Goal: Task Accomplishment & Management: Manage account settings

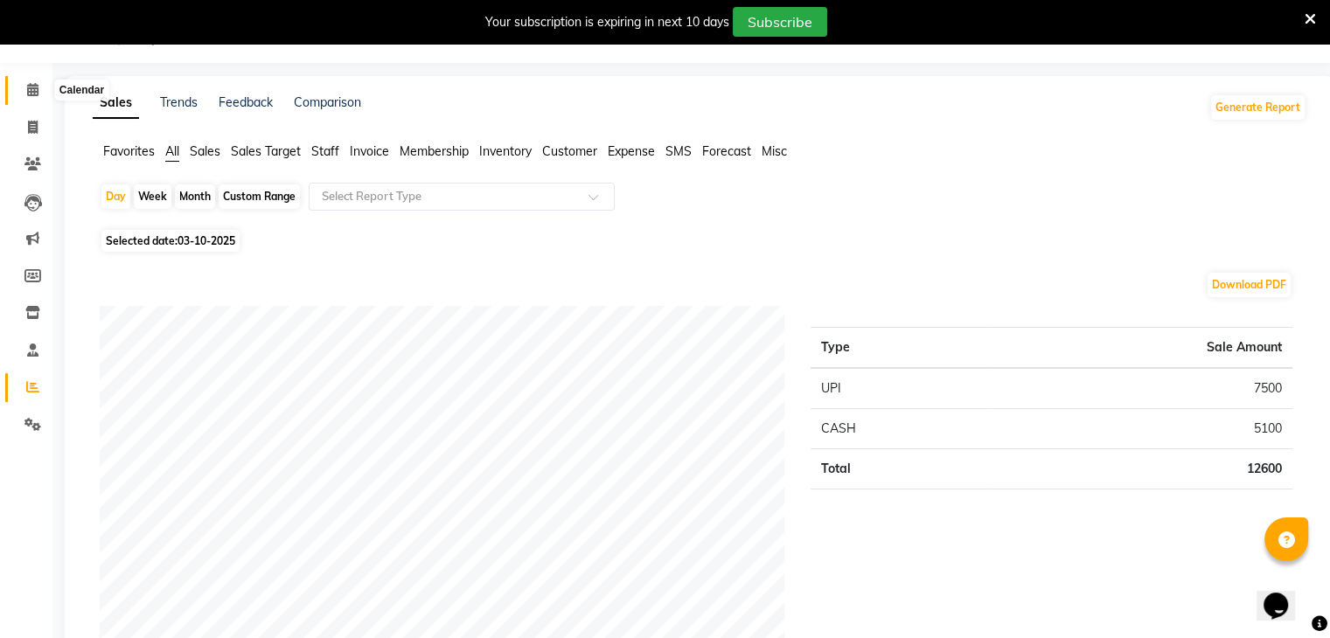
click at [33, 87] on icon at bounding box center [32, 89] width 11 height 13
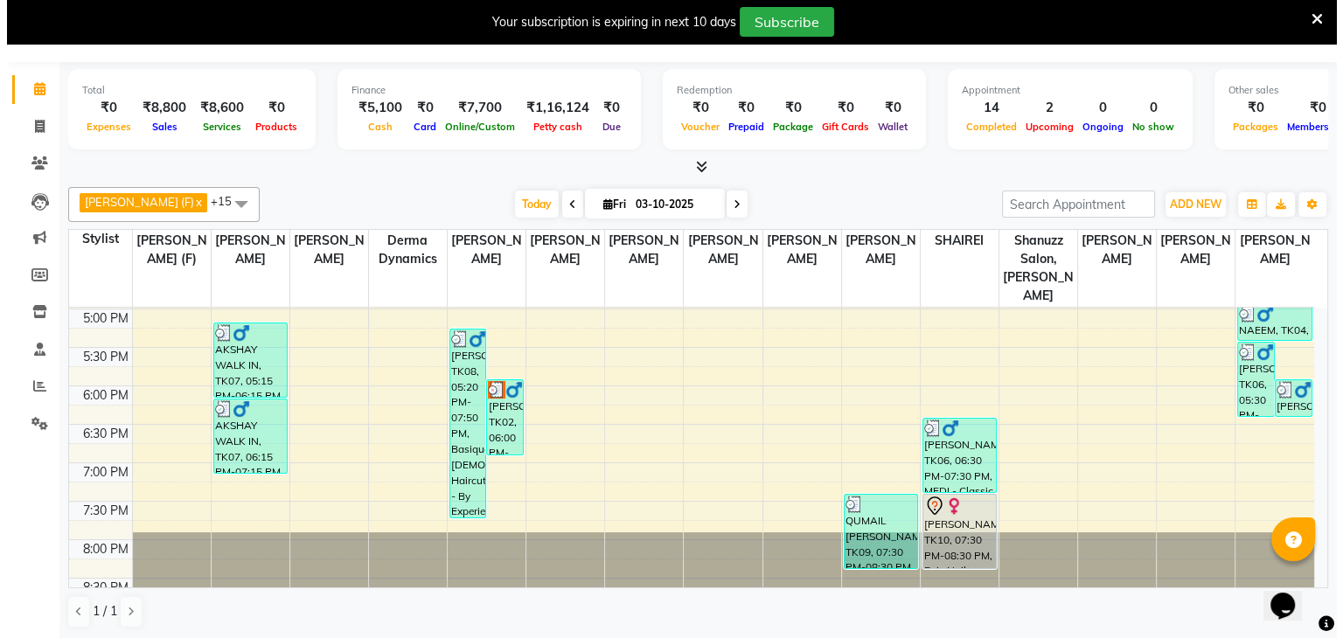
scroll to position [615, 0]
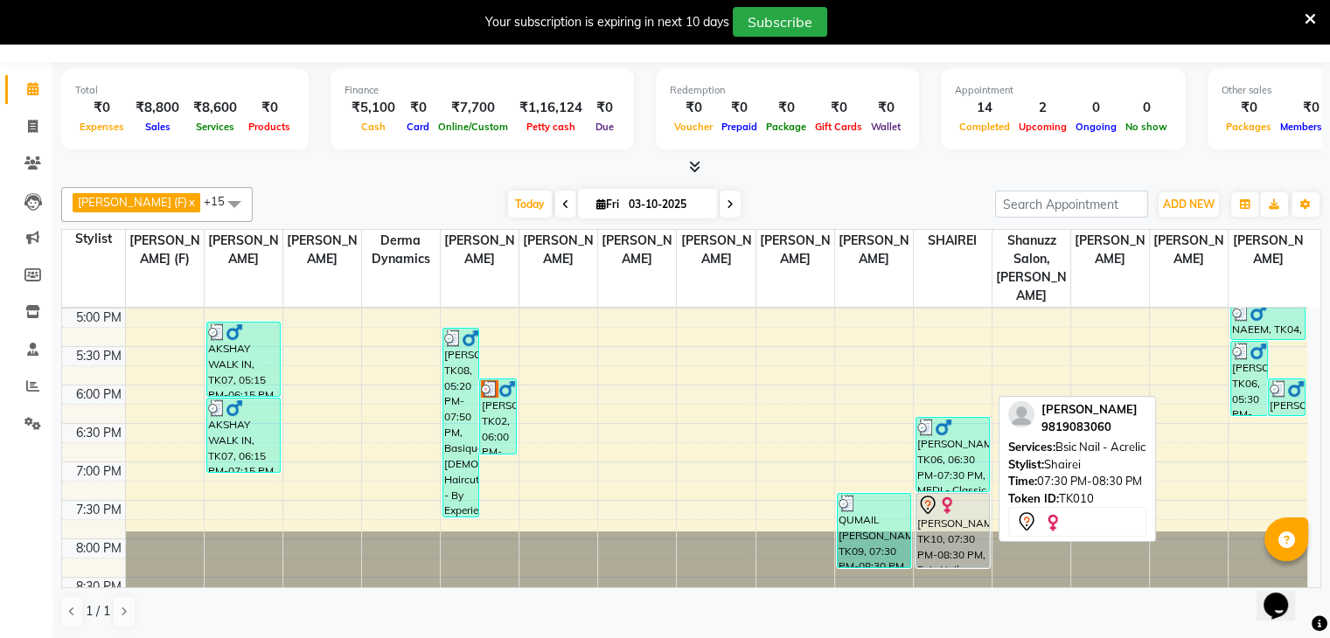
click at [948, 497] on img at bounding box center [946, 505] width 17 height 17
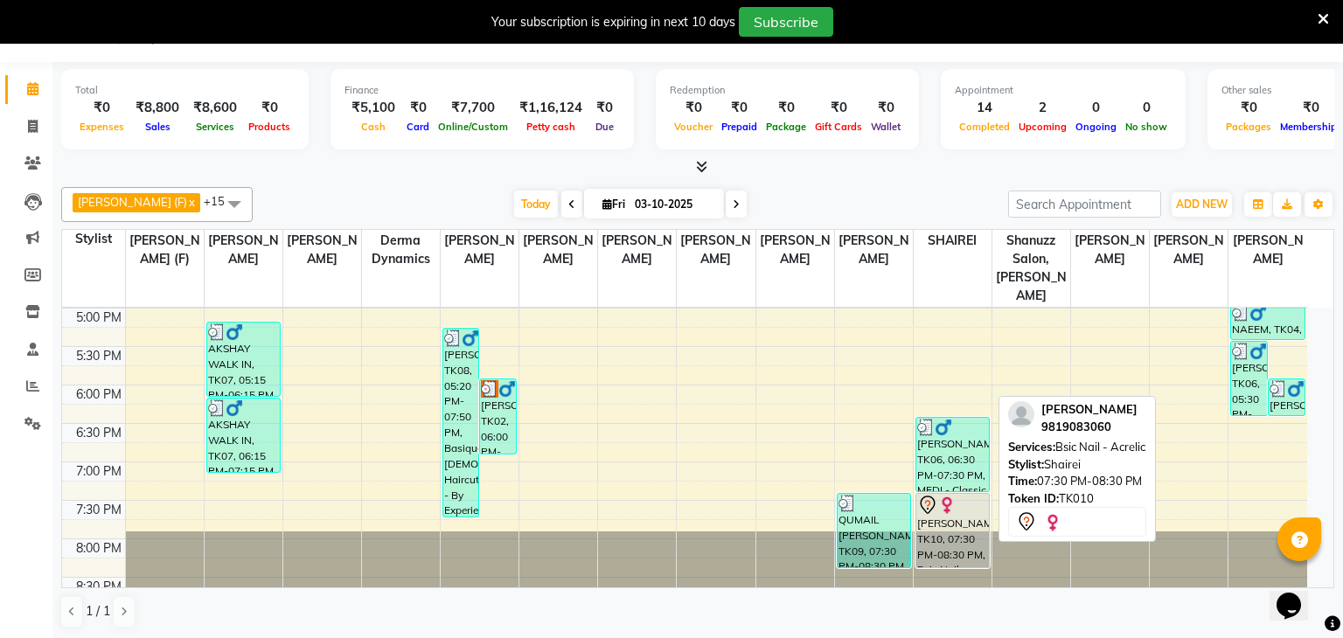
select select "7"
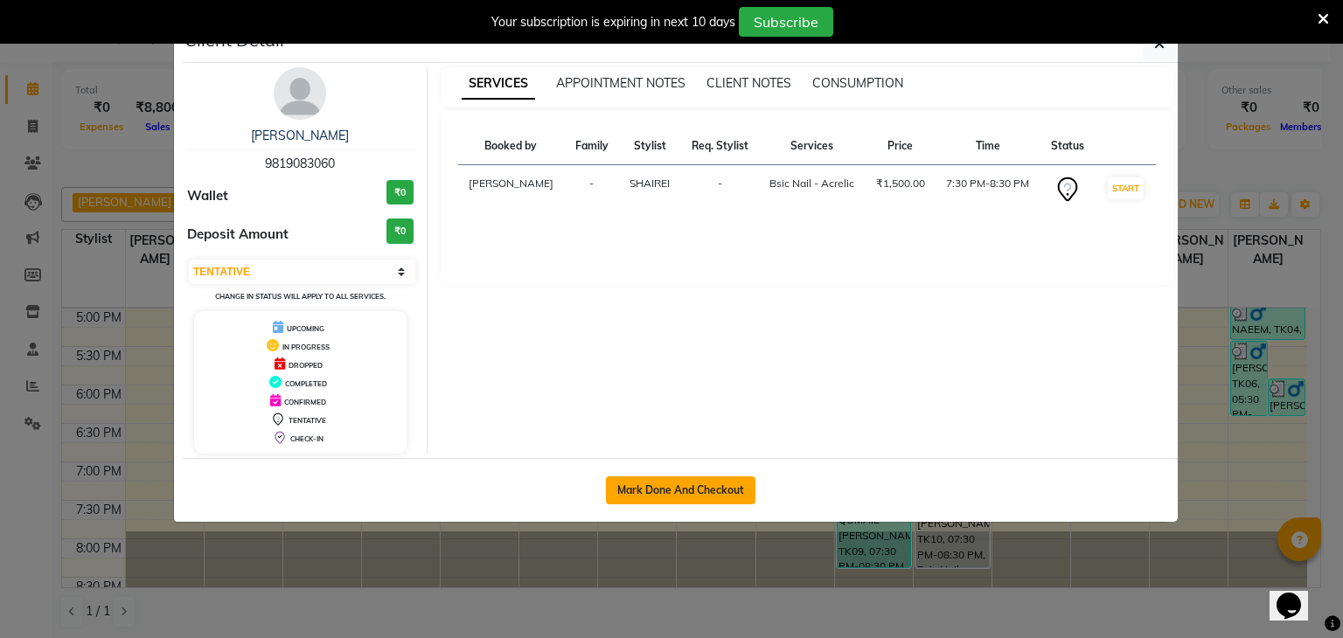
click at [737, 498] on button "Mark Done And Checkout" at bounding box center [681, 491] width 150 height 28
select select "service"
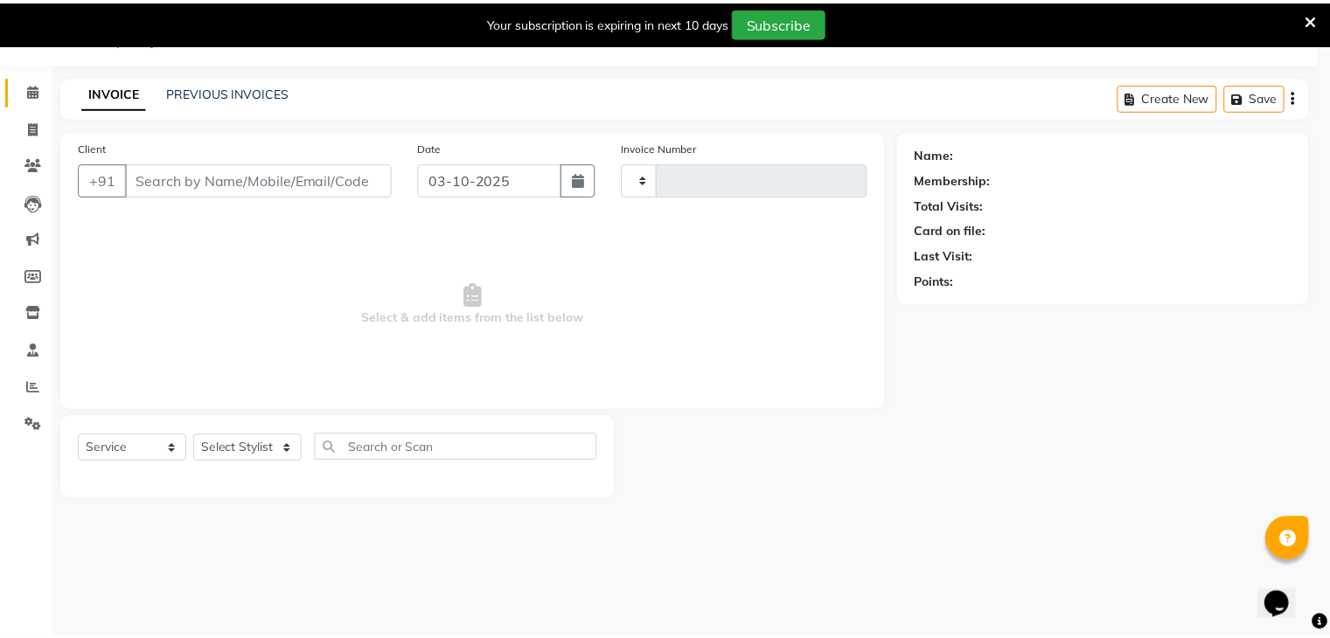
scroll to position [44, 0]
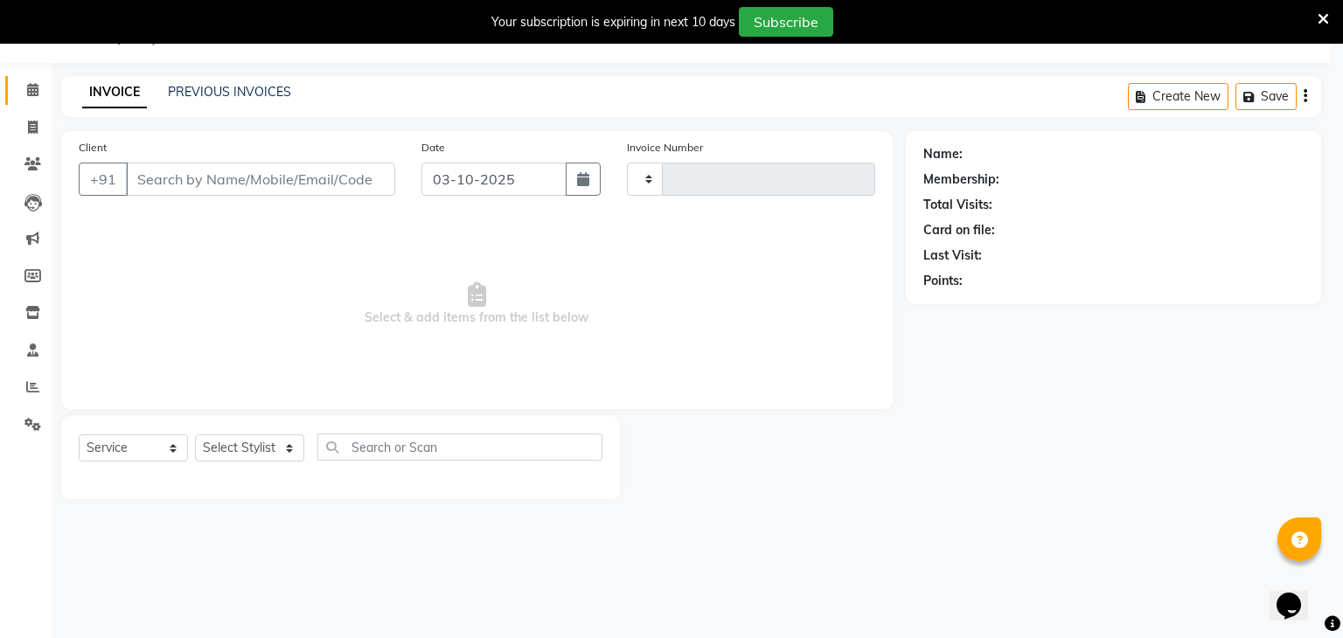
type input "1740"
select select "7102"
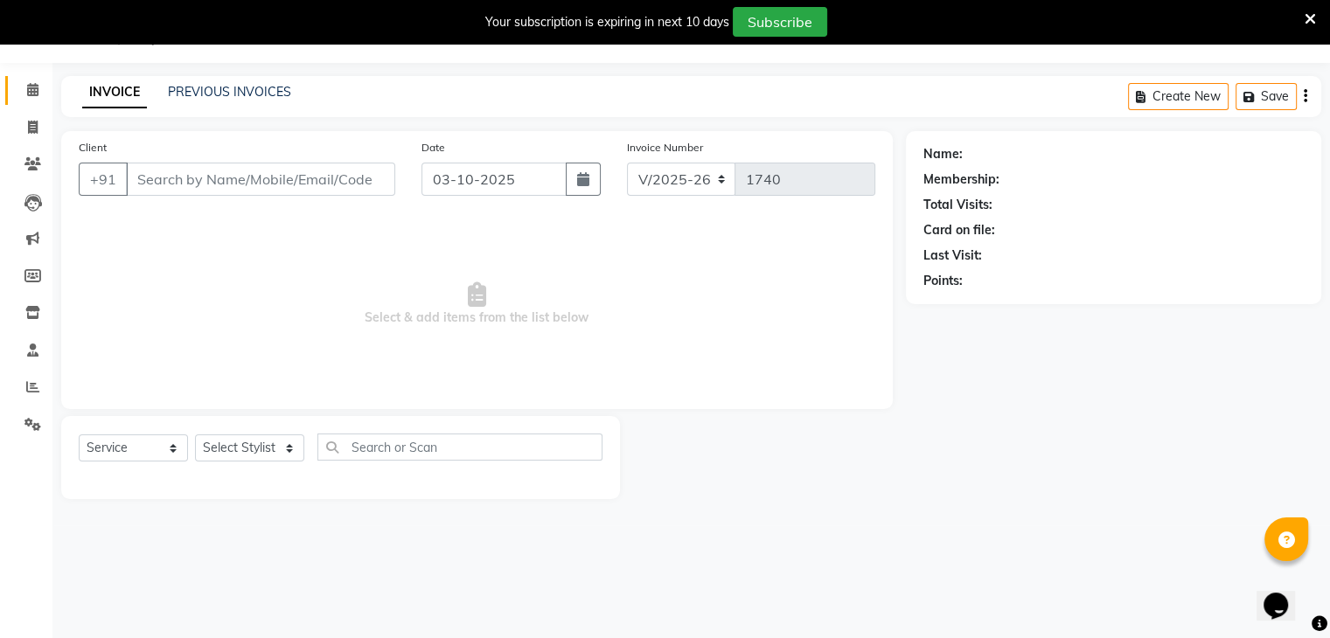
type input "9819083060"
select select "80487"
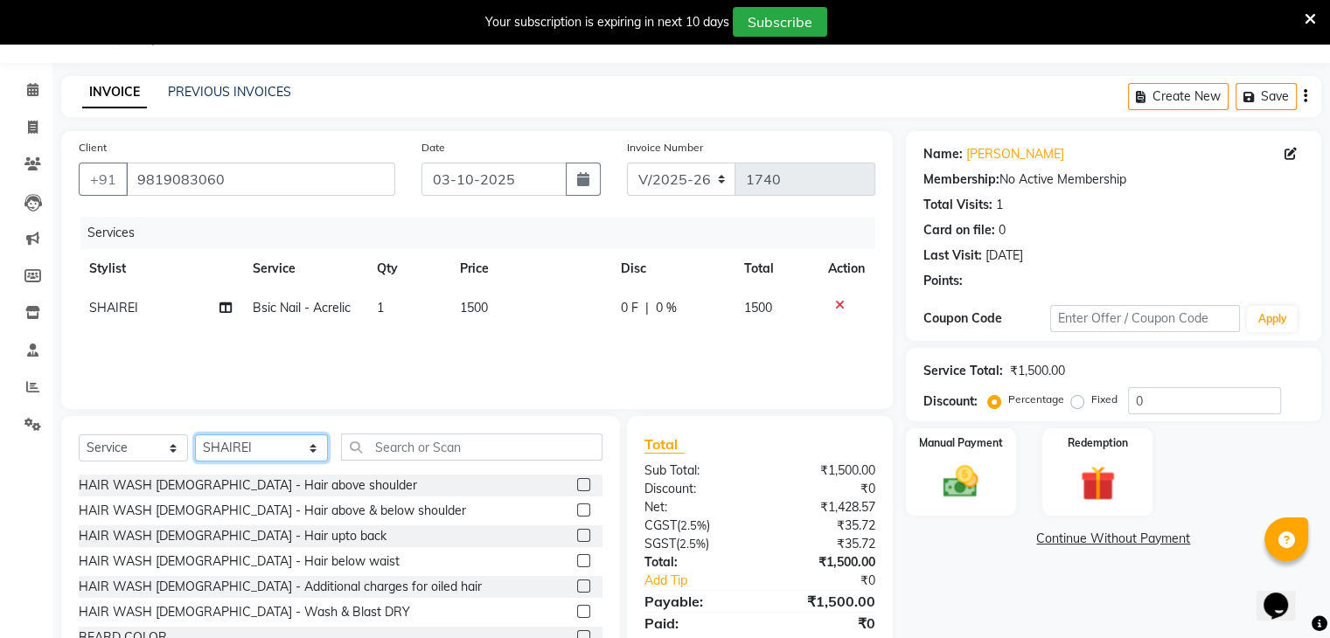
click at [273, 449] on select "Select Stylist [PERSON_NAME] AFZAN [PERSON_NAME] [PERSON_NAME] [PERSON_NAME] De…" at bounding box center [261, 448] width 133 height 27
click at [363, 443] on input "text" at bounding box center [471, 447] width 261 height 27
click at [479, 317] on td "1500" at bounding box center [530, 308] width 162 height 39
select select "80487"
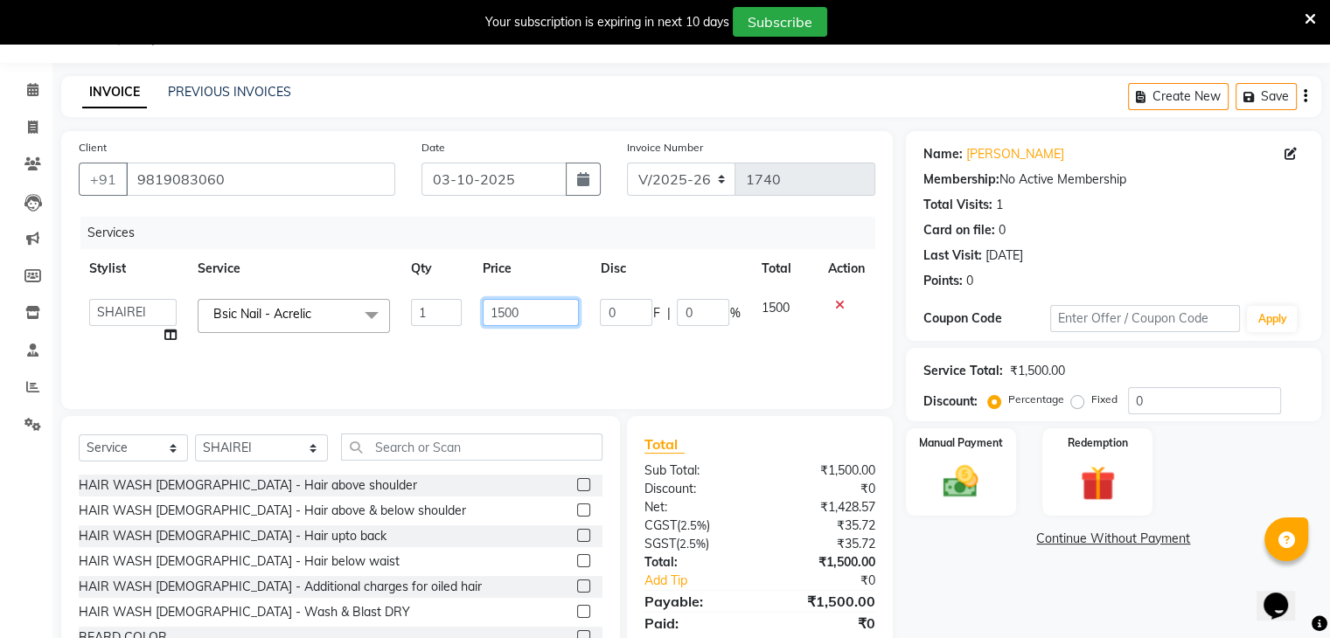
click at [504, 317] on input "1500" at bounding box center [531, 312] width 96 height 27
type input "1800"
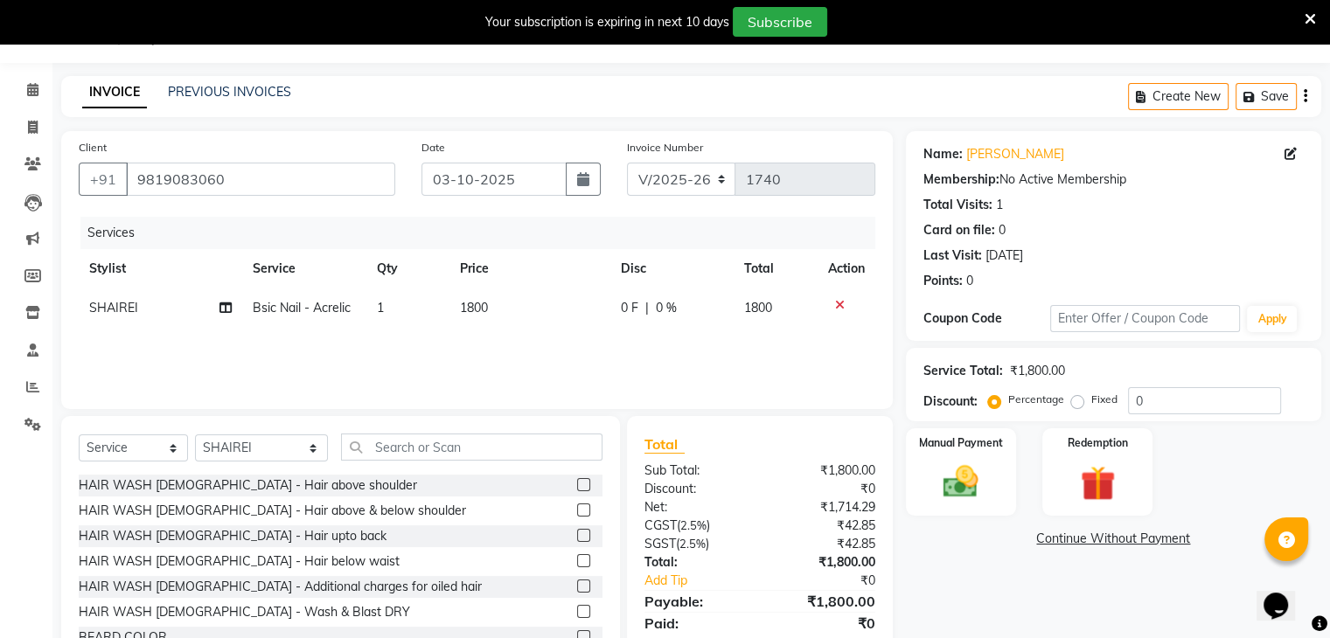
click at [537, 347] on div "Services Stylist Service Qty Price Disc Total Action SHAIREI Bsic Nail - Acreli…" at bounding box center [477, 304] width 797 height 175
drag, startPoint x: 254, startPoint y: 442, endPoint x: 265, endPoint y: 197, distance: 246.0
click at [265, 197] on div "Client [PHONE_NUMBER] Date [DATE] Invoice Number V/2025 V/[PHONE_NUMBER] Servic…" at bounding box center [477, 402] width 858 height 543
select select "59231"
click at [195, 435] on select "Select Stylist [PERSON_NAME] AFZAN [PERSON_NAME] [PERSON_NAME] [PERSON_NAME] De…" at bounding box center [261, 448] width 133 height 27
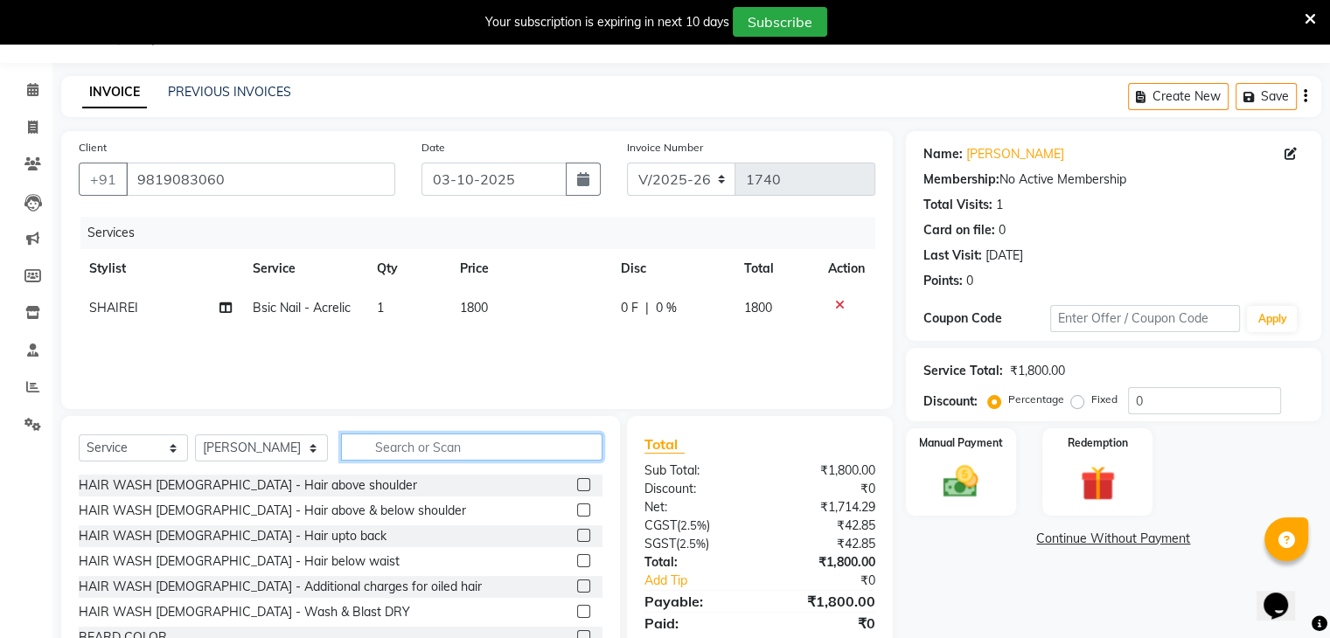
click at [381, 448] on input "text" at bounding box center [471, 447] width 261 height 27
type input "wash"
click at [577, 535] on label at bounding box center [583, 535] width 13 height 13
click at [577, 535] on input "checkbox" at bounding box center [582, 536] width 11 height 11
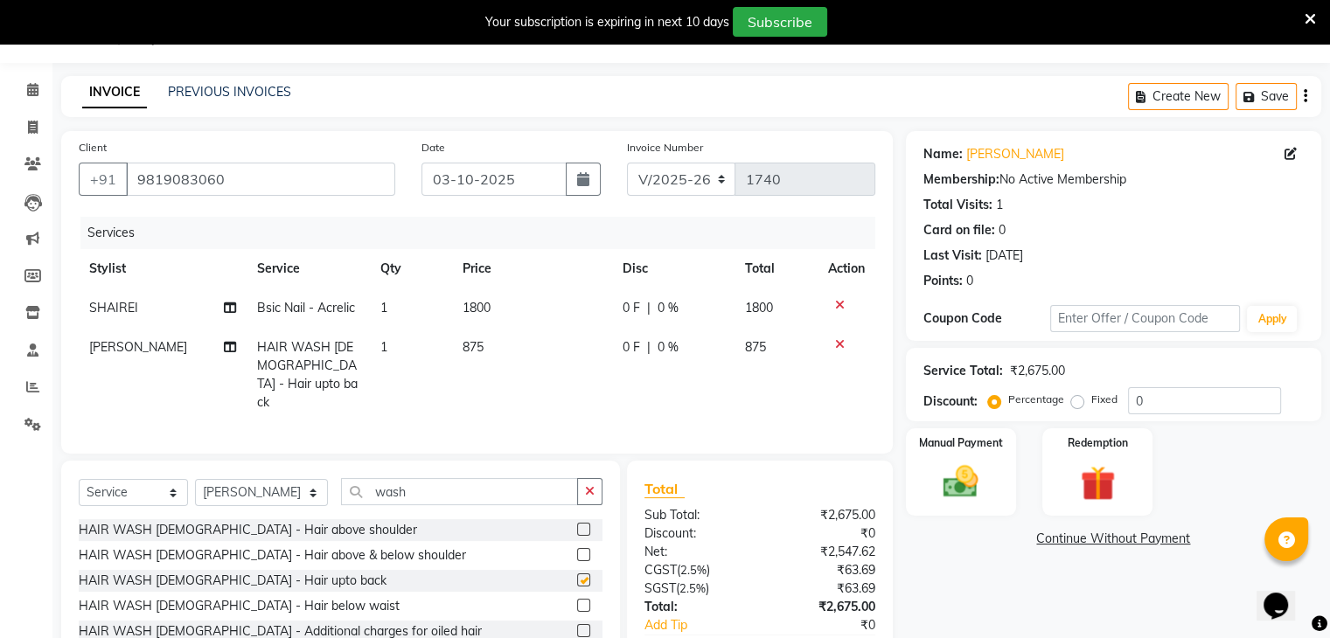
checkbox input "false"
click at [838, 340] on icon at bounding box center [840, 344] width 10 height 12
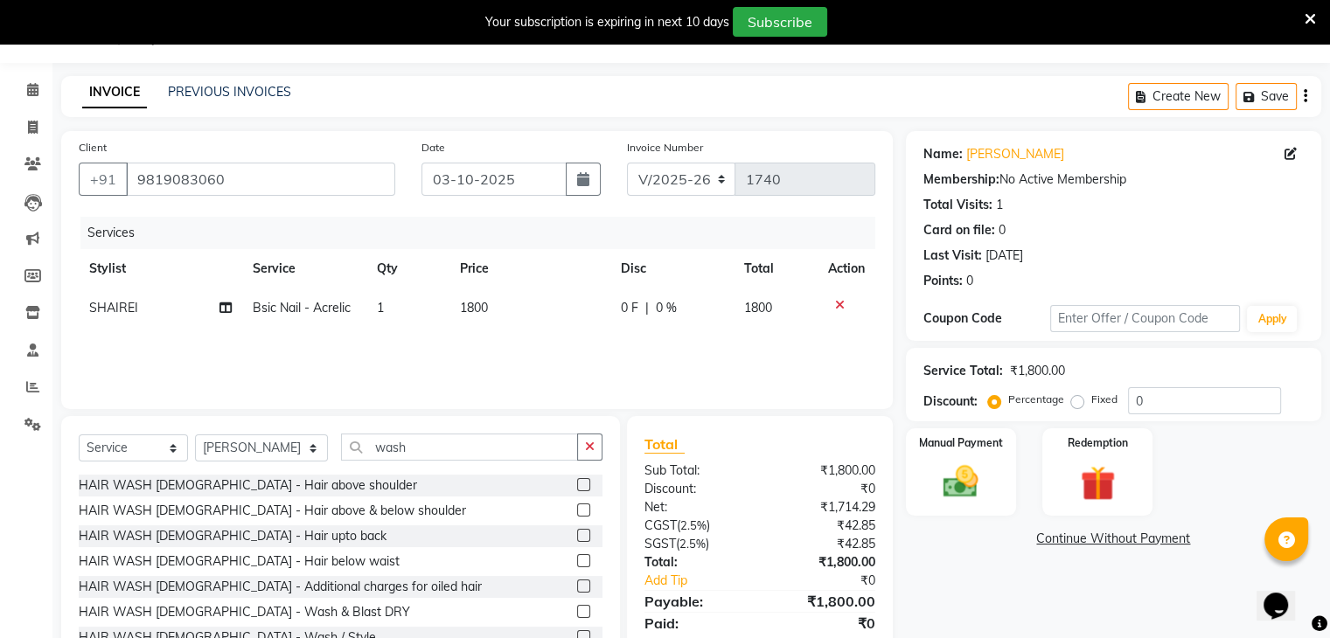
click at [577, 510] on label at bounding box center [583, 510] width 13 height 13
click at [577, 510] on input "checkbox" at bounding box center [582, 510] width 11 height 11
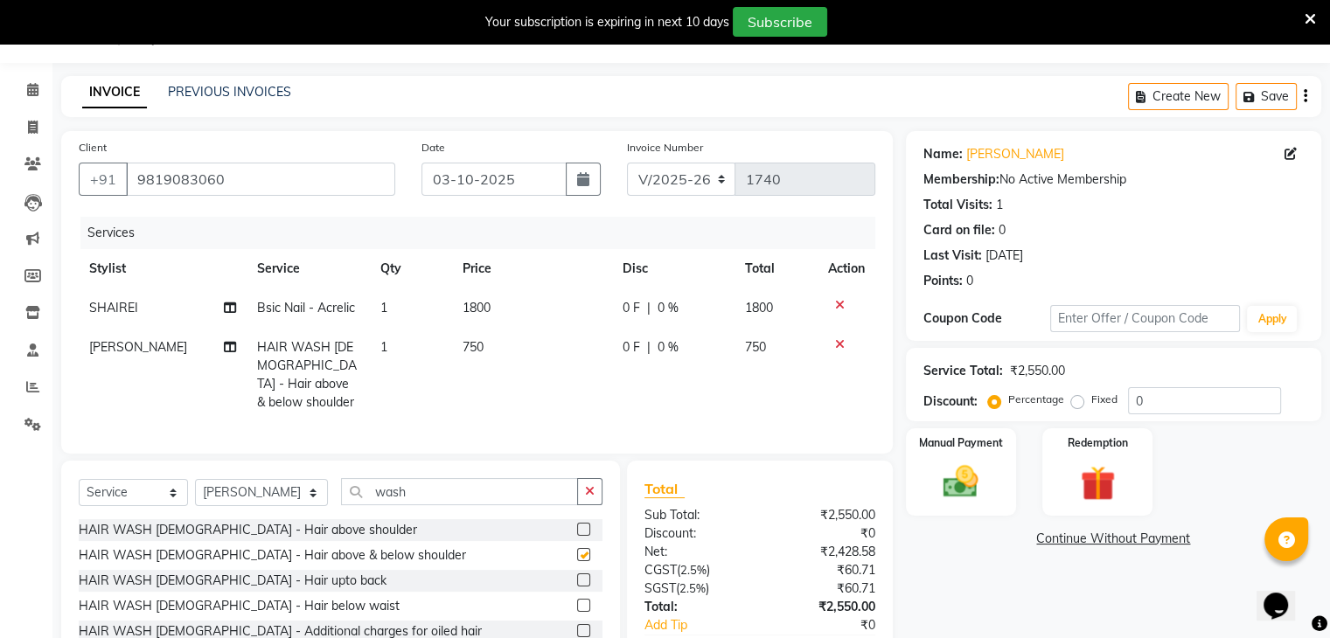
checkbox input "false"
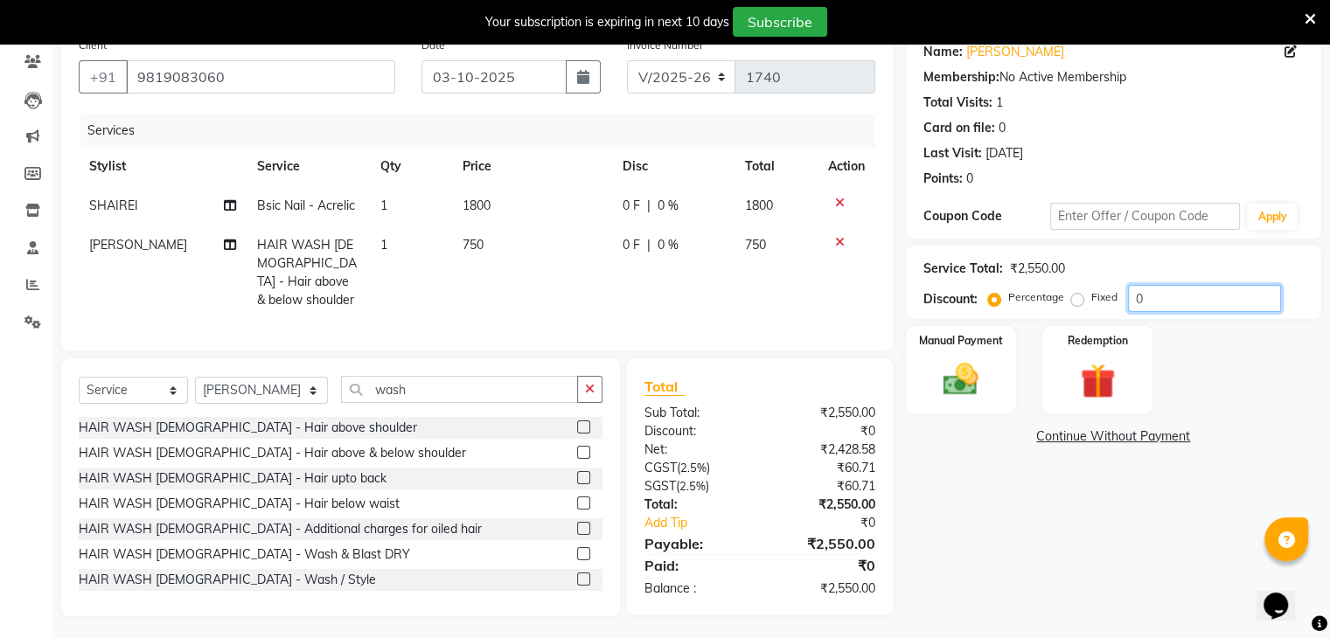
click at [1145, 296] on input "0" at bounding box center [1204, 298] width 153 height 27
type input "15"
click at [1228, 361] on div "Manual Payment Redemption" at bounding box center [1114, 369] width 442 height 87
click at [1000, 346] on label "Manual Payment" at bounding box center [960, 339] width 87 height 17
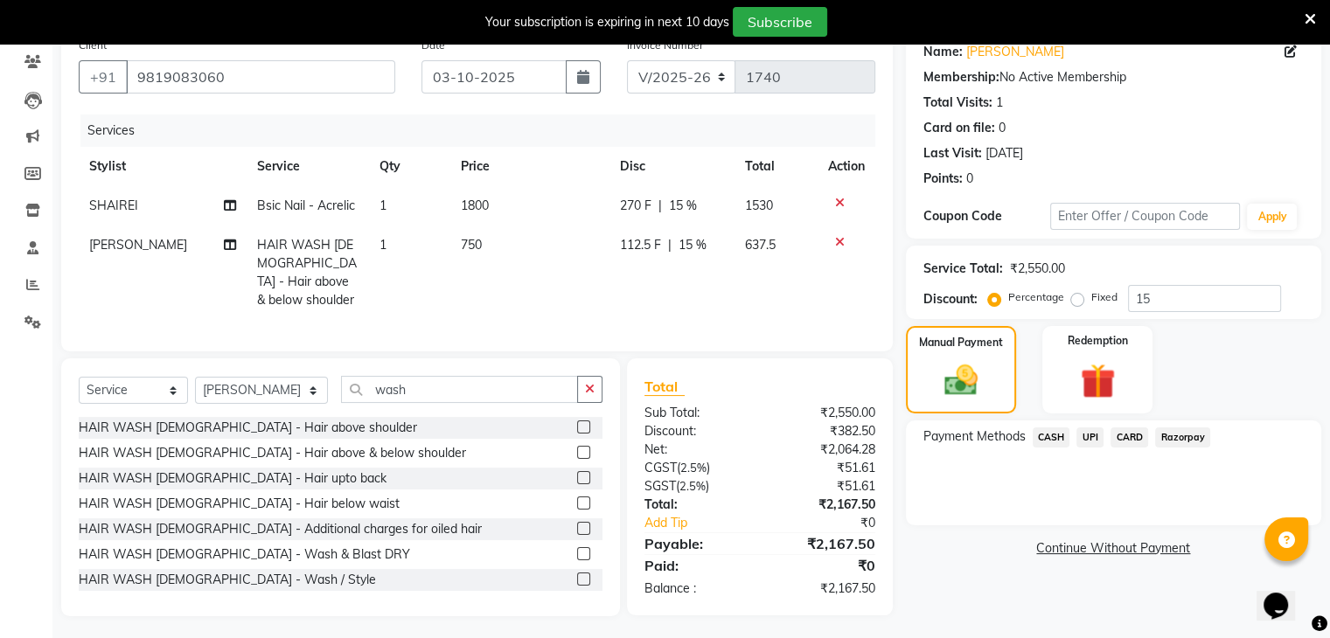
click at [1089, 428] on span "UPI" at bounding box center [1089, 438] width 27 height 20
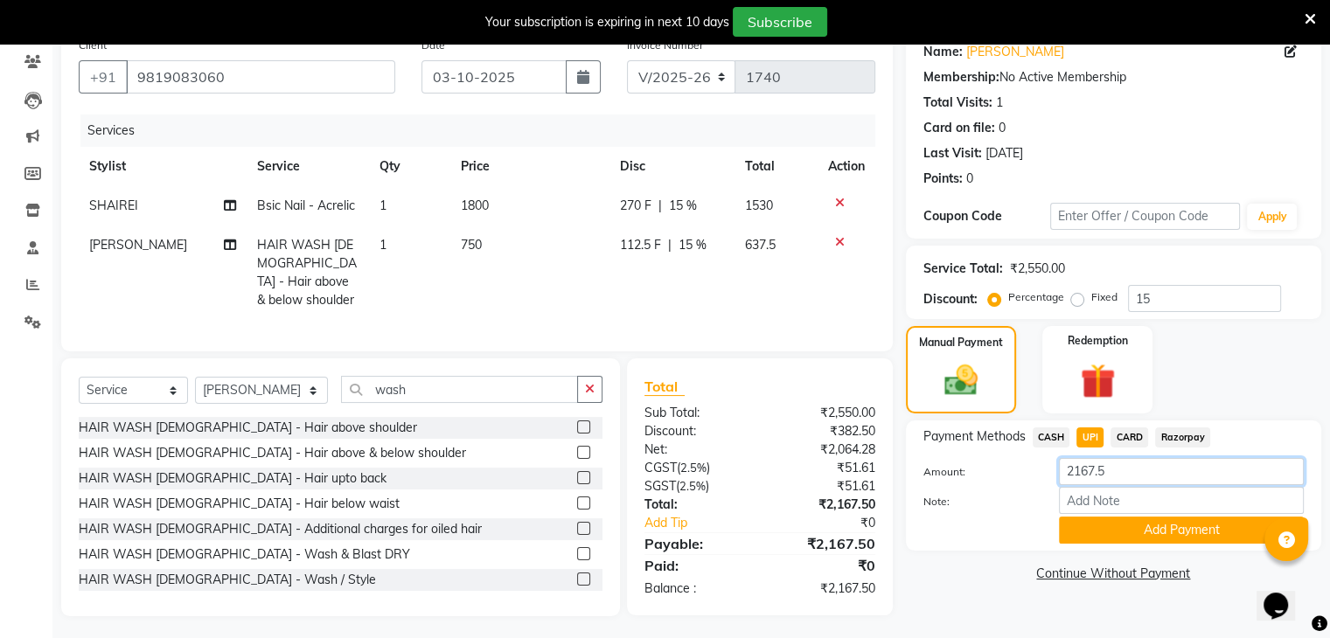
click at [1117, 463] on input "2167.5" at bounding box center [1181, 471] width 245 height 27
click at [474, 243] on span "750" at bounding box center [471, 245] width 21 height 16
select select "59231"
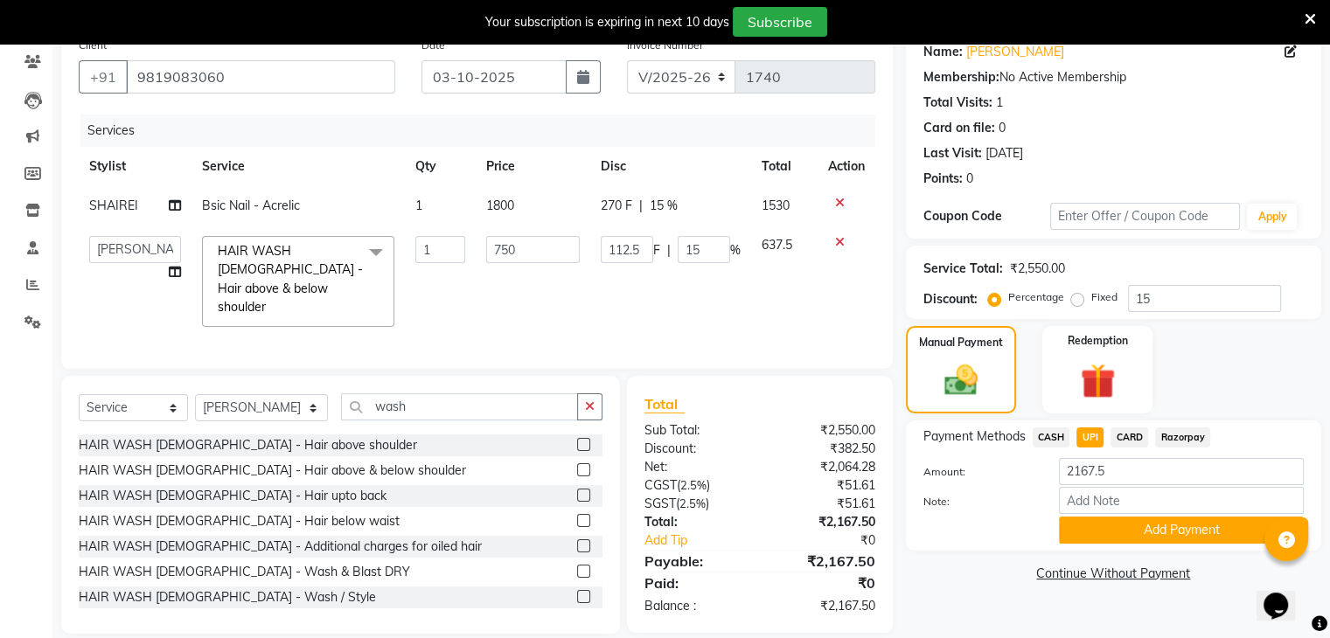
click at [653, 247] on span "F" at bounding box center [656, 250] width 7 height 18
click at [644, 247] on input "112.5" at bounding box center [627, 249] width 52 height 27
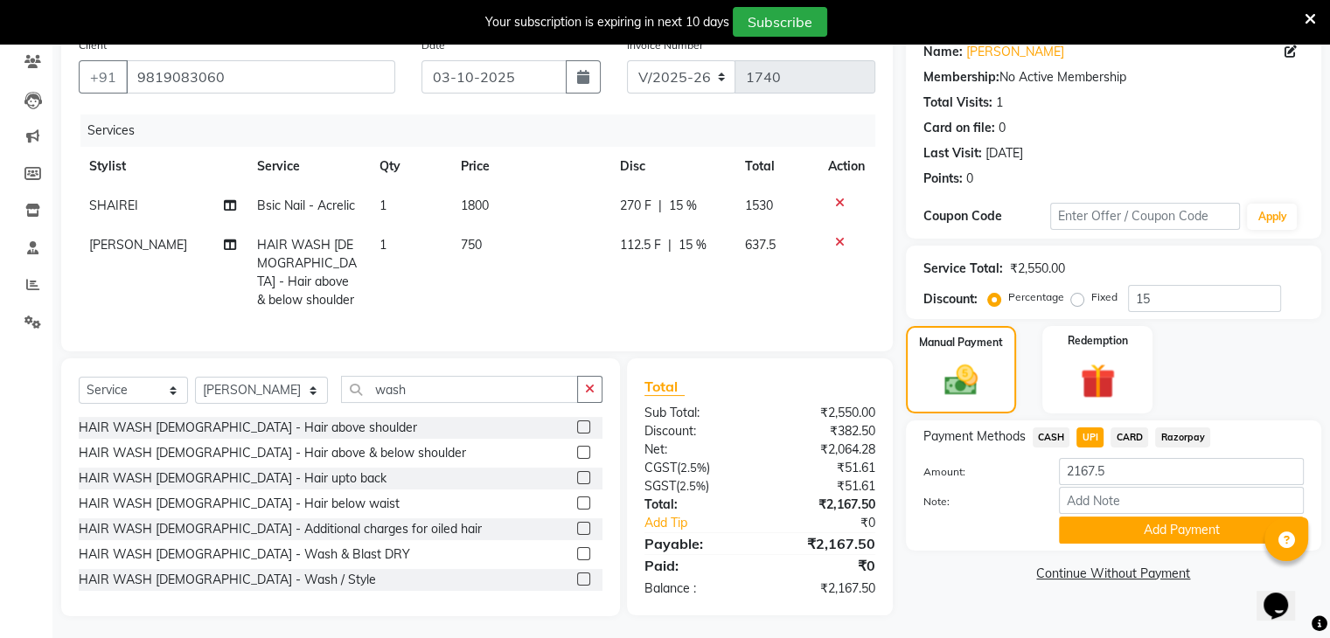
click at [717, 309] on div "Services Stylist Service Qty Price Disc Total Action SHAIREI Bsic Nail - Acreli…" at bounding box center [477, 224] width 797 height 219
click at [803, 282] on td "637.5" at bounding box center [775, 273] width 83 height 94
select select "59231"
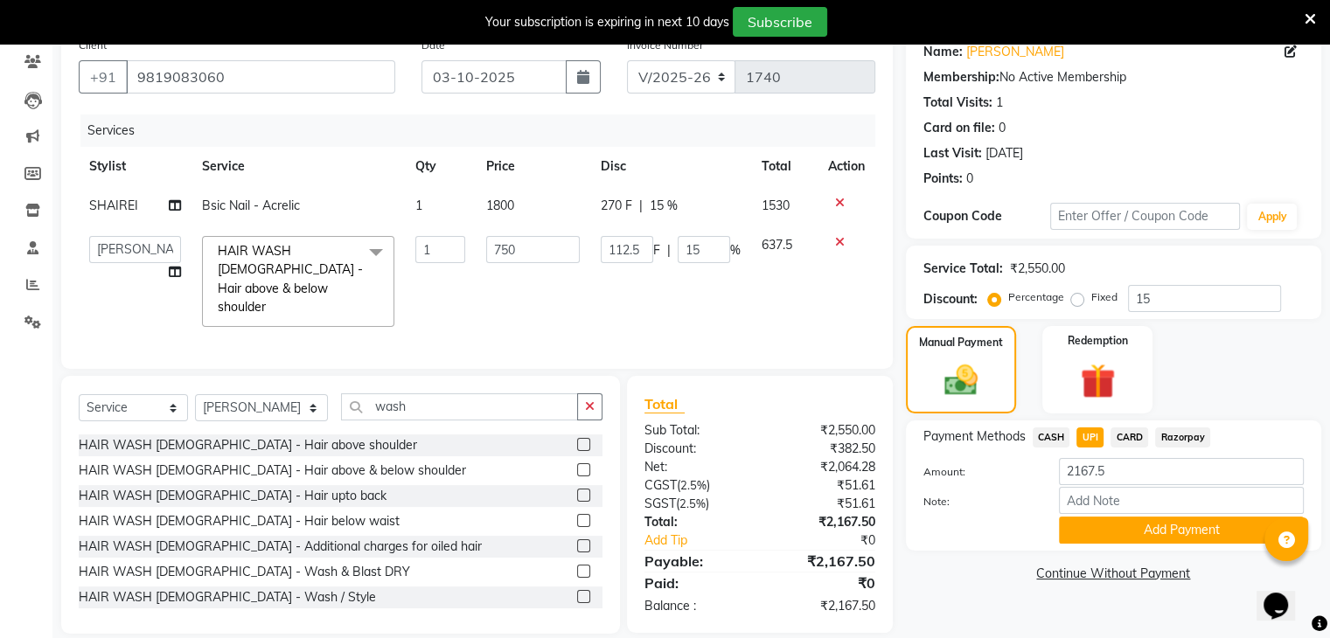
scroll to position [163, 0]
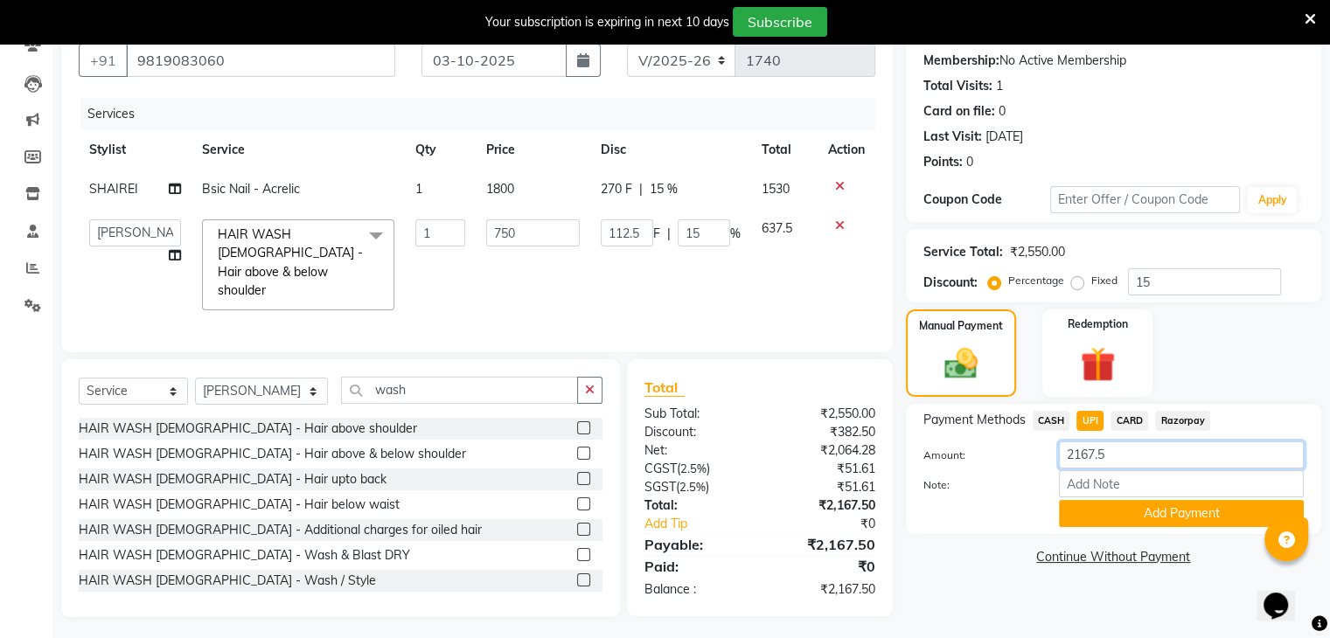
click at [1112, 461] on input "2167.5" at bounding box center [1181, 455] width 245 height 27
type input "2167"
click at [1104, 518] on button "Add Payment" at bounding box center [1181, 513] width 245 height 27
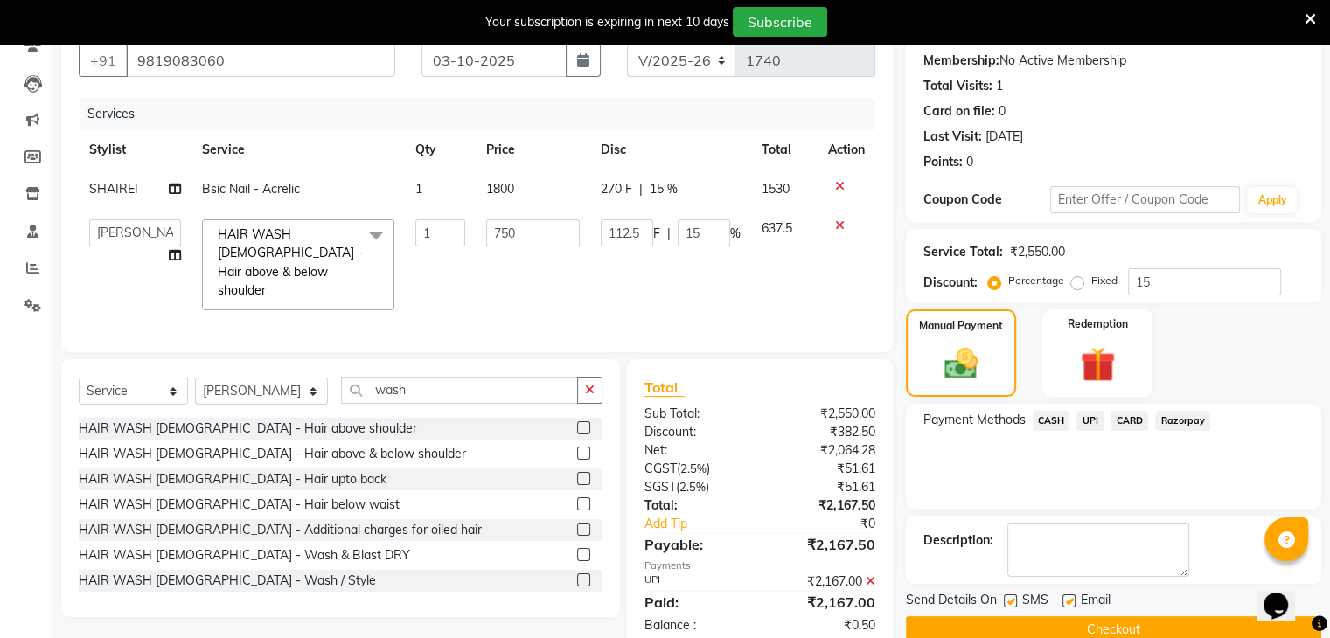
scroll to position [198, 0]
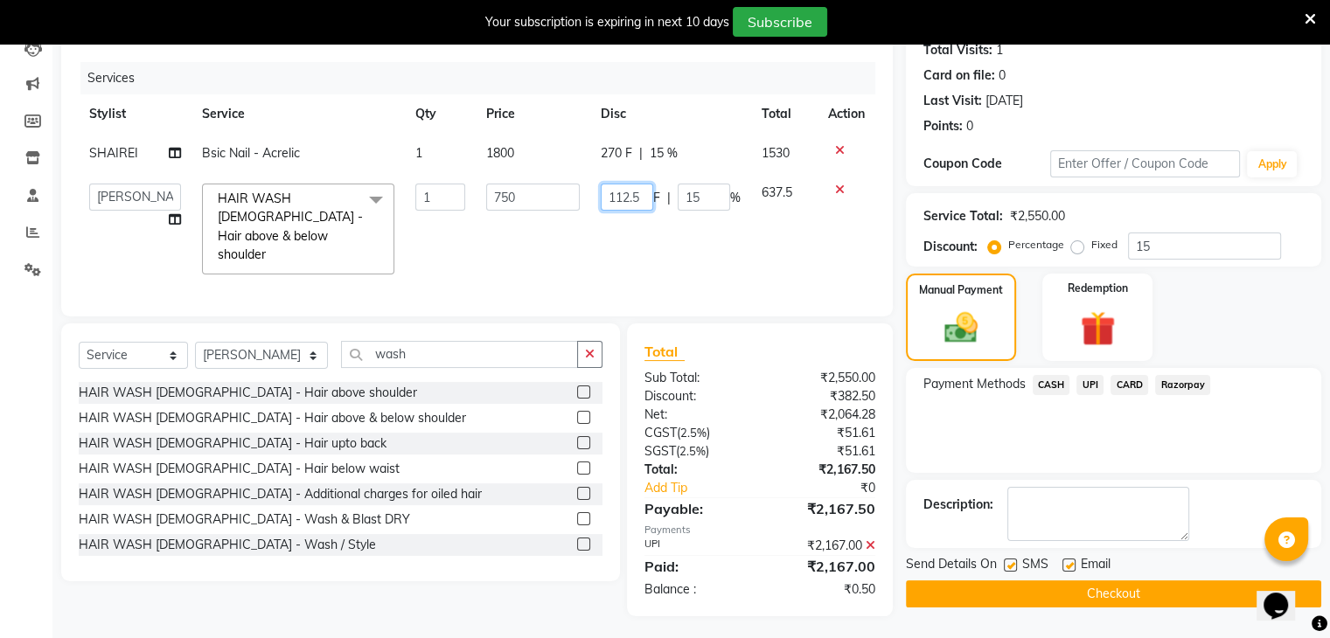
click at [641, 192] on input "112.5" at bounding box center [627, 197] width 52 height 27
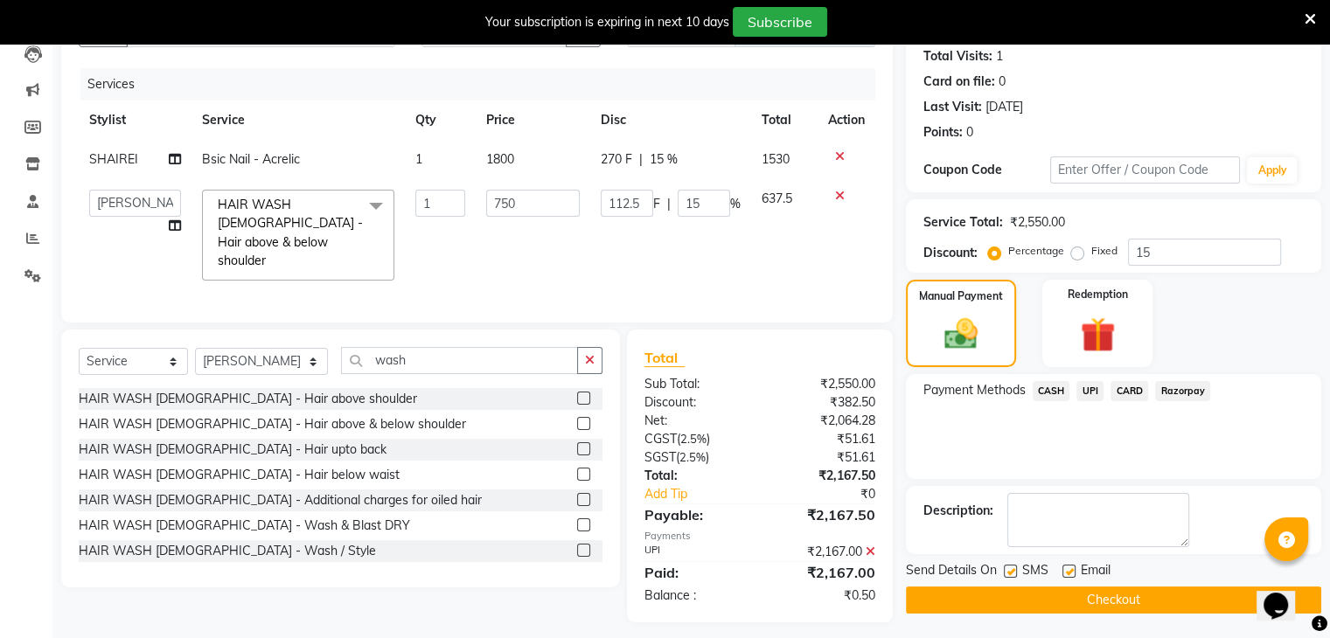
click at [614, 158] on td "270 F | 15 %" at bounding box center [670, 159] width 161 height 39
select select "80487"
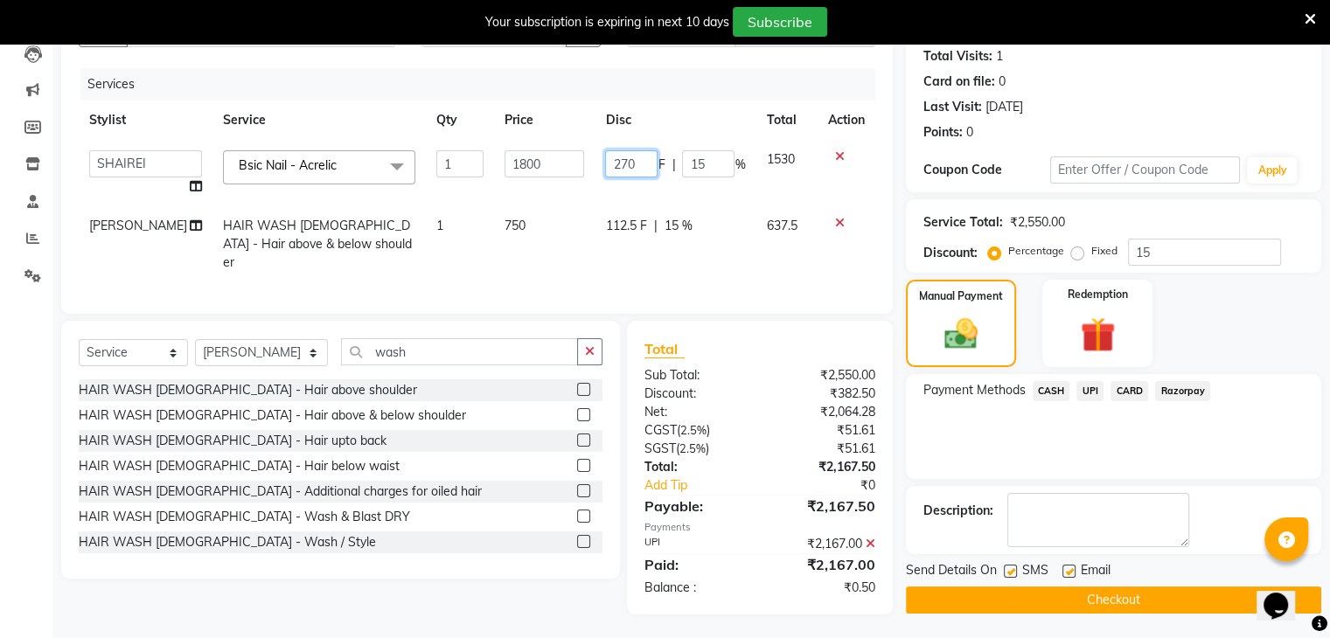
click at [631, 163] on input "270" at bounding box center [631, 163] width 52 height 27
type input "270.5"
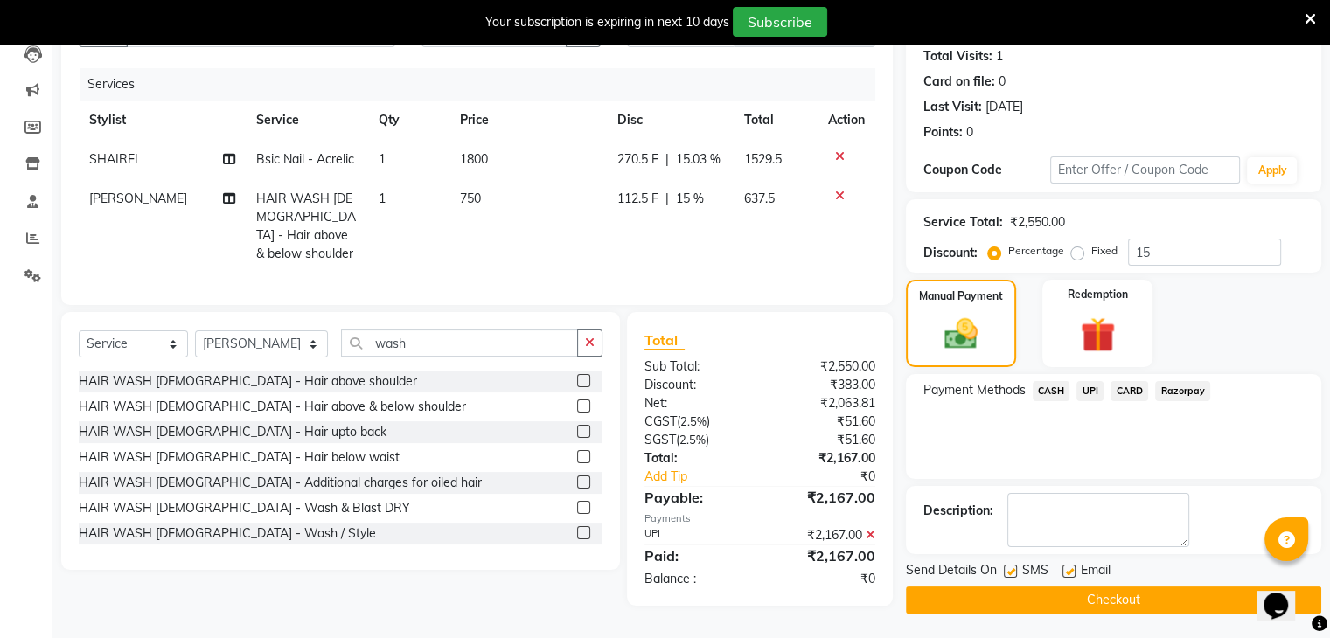
click at [675, 189] on tbody "SHAIREI Bsic Nail - Acrelic 1 1800 270.5 F | 15.03 % 1529.5 [PERSON_NAME] HAIR …" at bounding box center [477, 207] width 797 height 134
click at [1087, 391] on span "UPI" at bounding box center [1089, 391] width 27 height 20
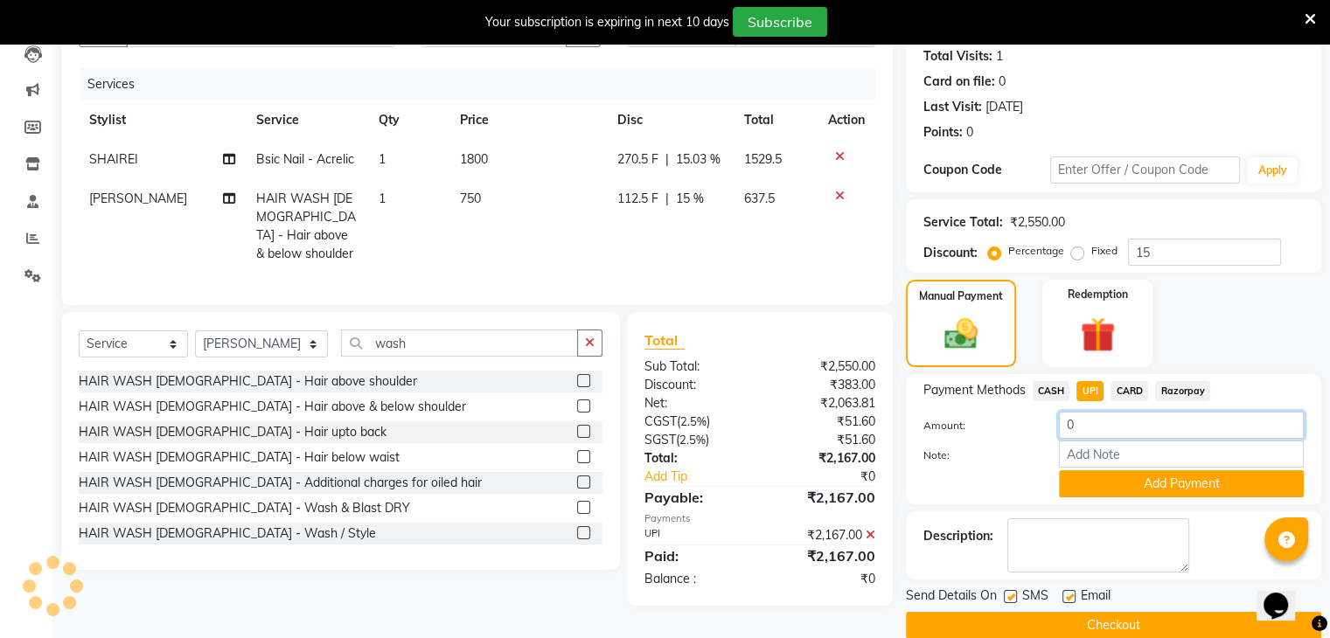
click at [1091, 420] on input "0" at bounding box center [1181, 425] width 245 height 27
type input "100"
click at [1119, 491] on button "Add Payment" at bounding box center [1181, 483] width 245 height 27
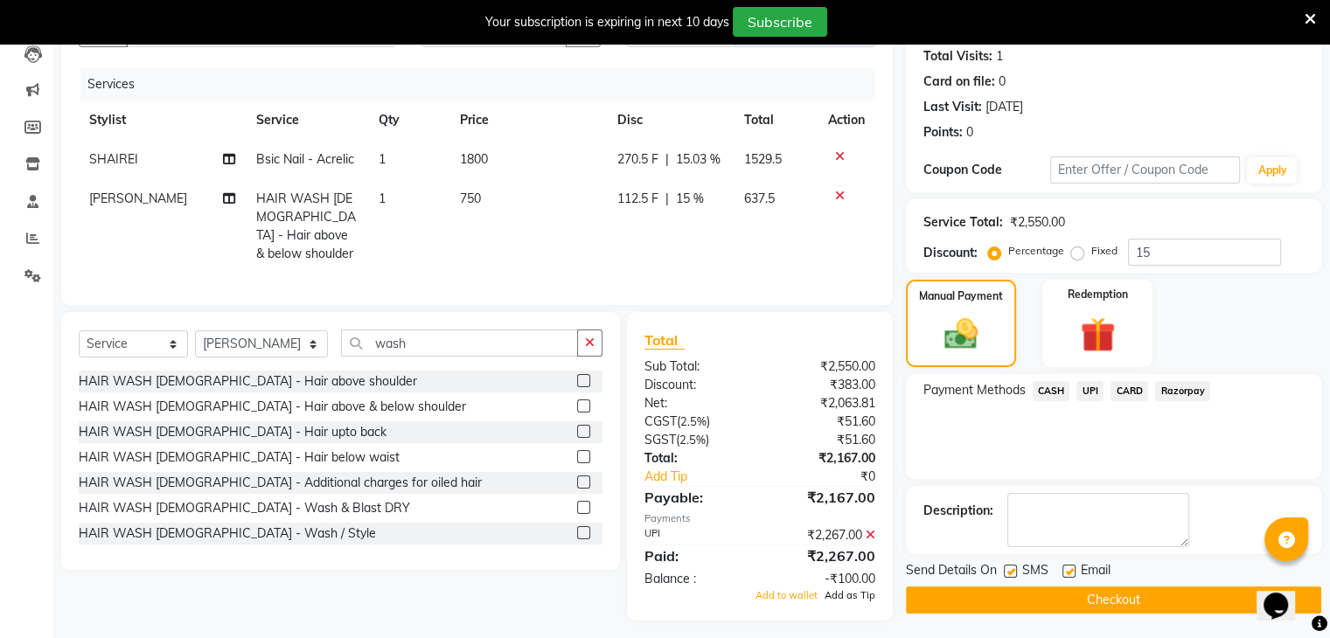
click at [857, 589] on span "Add as Tip" at bounding box center [850, 595] width 51 height 12
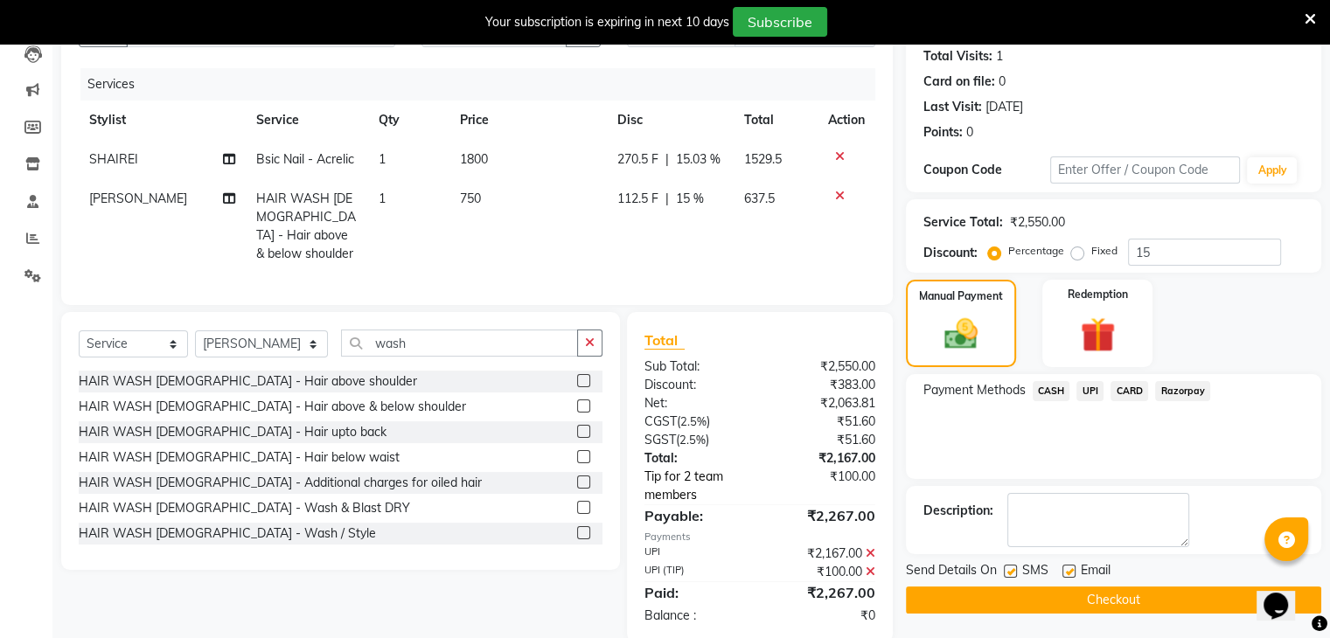
click at [677, 476] on link "Tip for 2 team members" at bounding box center [706, 486] width 150 height 37
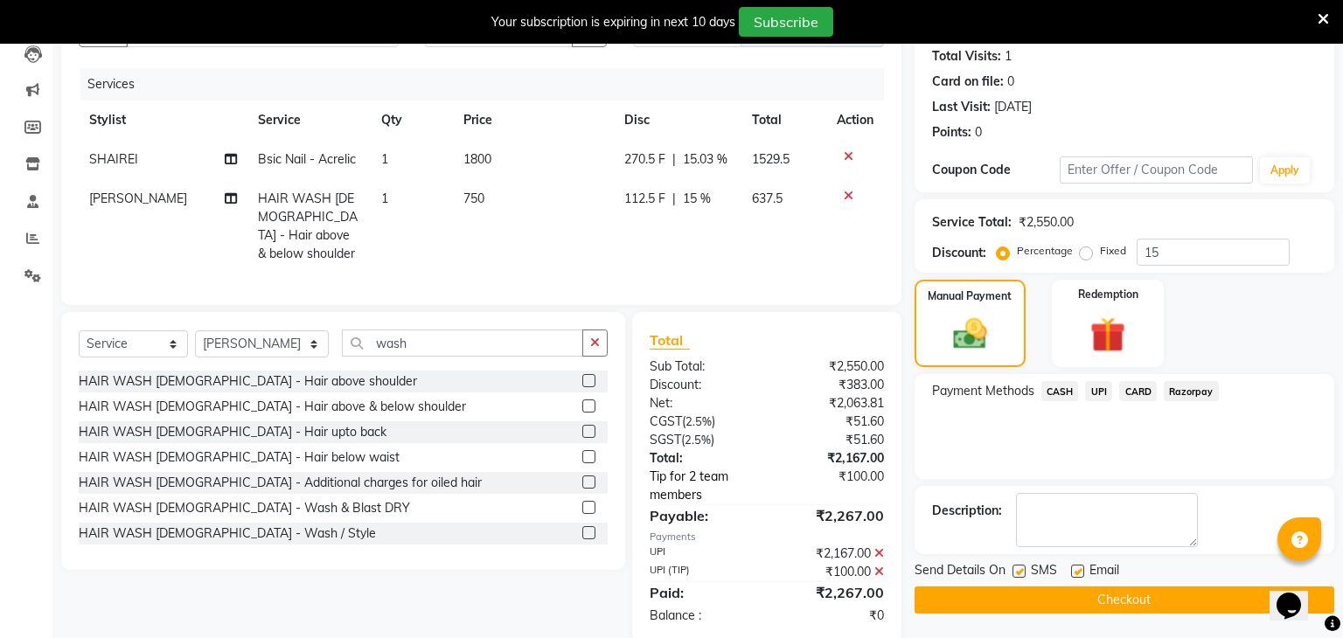
select select "80487"
select select "59231"
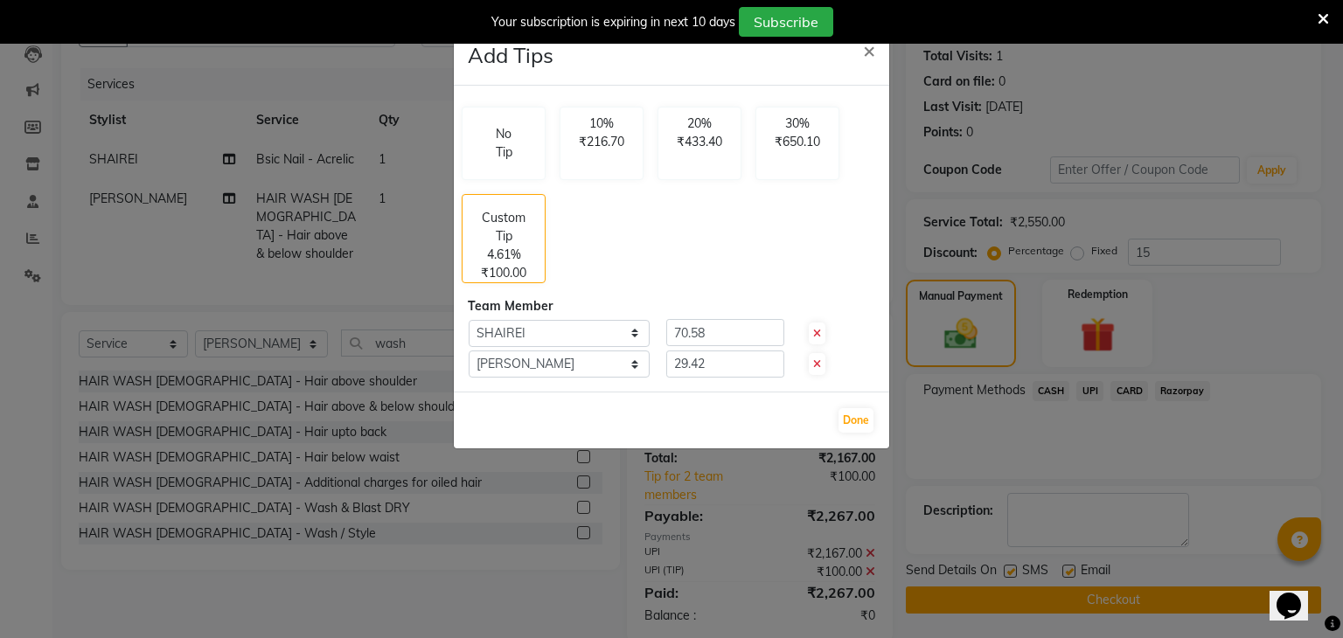
click at [818, 365] on icon at bounding box center [817, 364] width 8 height 10
type input "0"
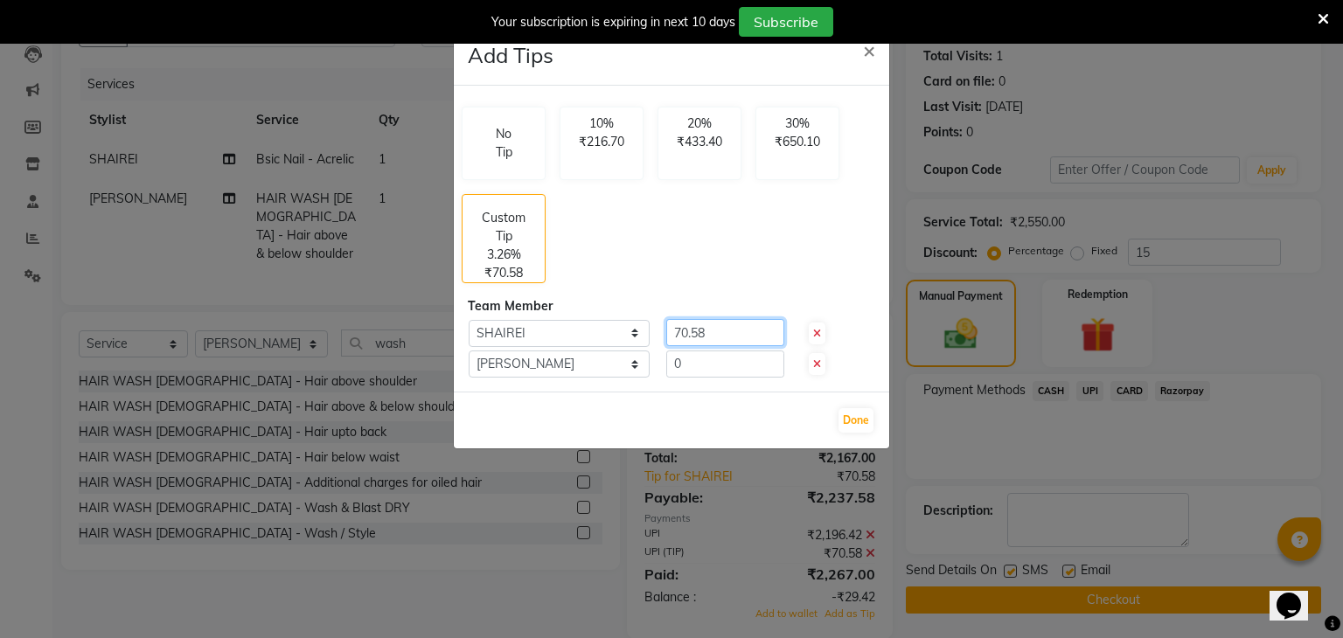
click at [733, 334] on input "70.58" at bounding box center [725, 332] width 118 height 27
type input "7"
type input "100"
click at [852, 424] on button "Done" at bounding box center [855, 420] width 35 height 24
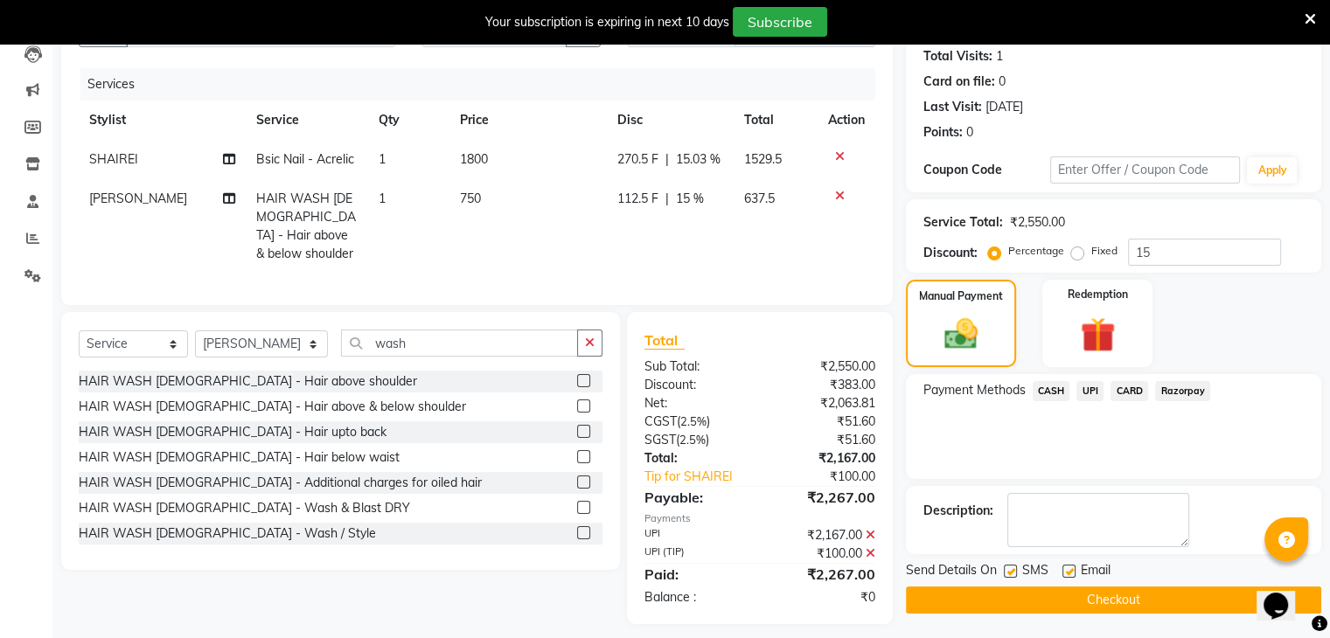
scroll to position [199, 0]
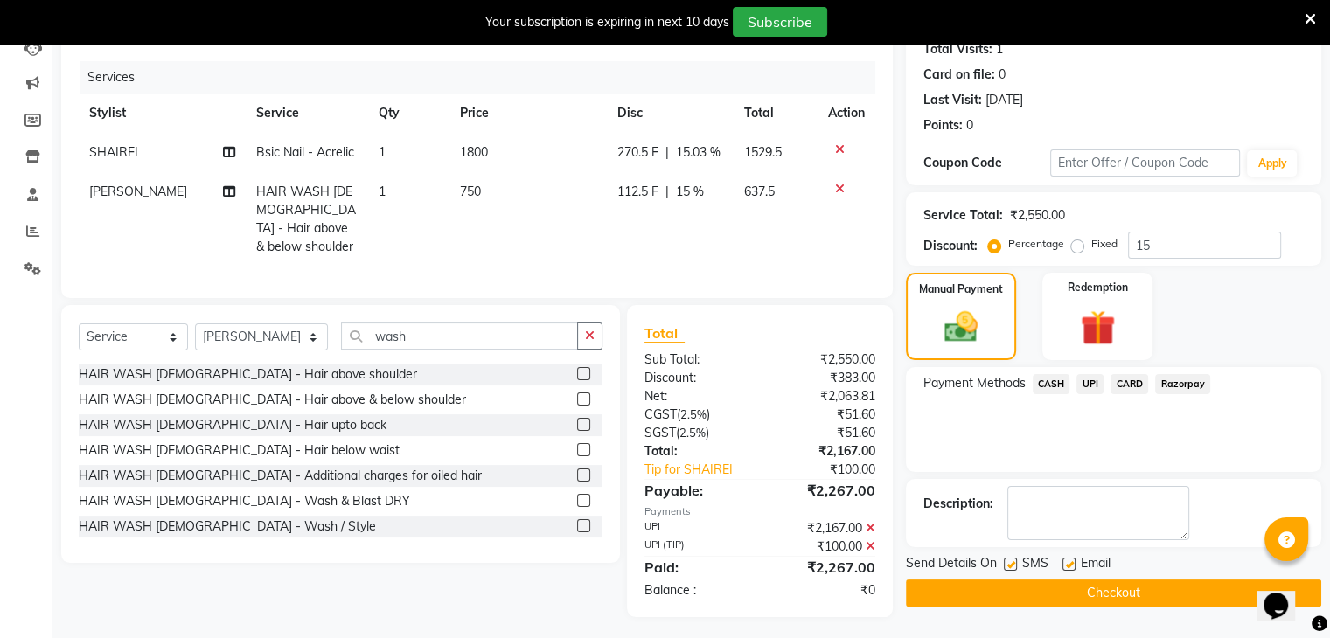
click at [1011, 560] on label at bounding box center [1010, 564] width 13 height 13
click at [1011, 560] on input "checkbox" at bounding box center [1009, 565] width 11 height 11
checkbox input "false"
click at [1018, 581] on button "Checkout" at bounding box center [1113, 593] width 415 height 27
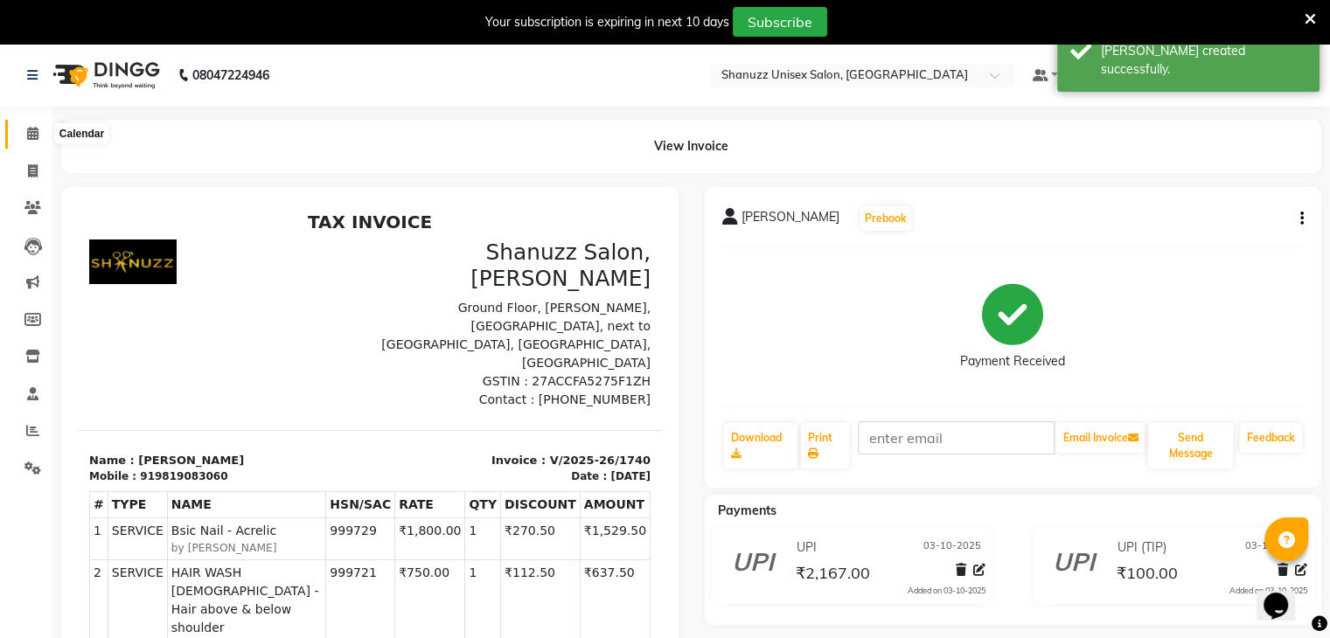
click at [35, 132] on icon at bounding box center [32, 133] width 11 height 13
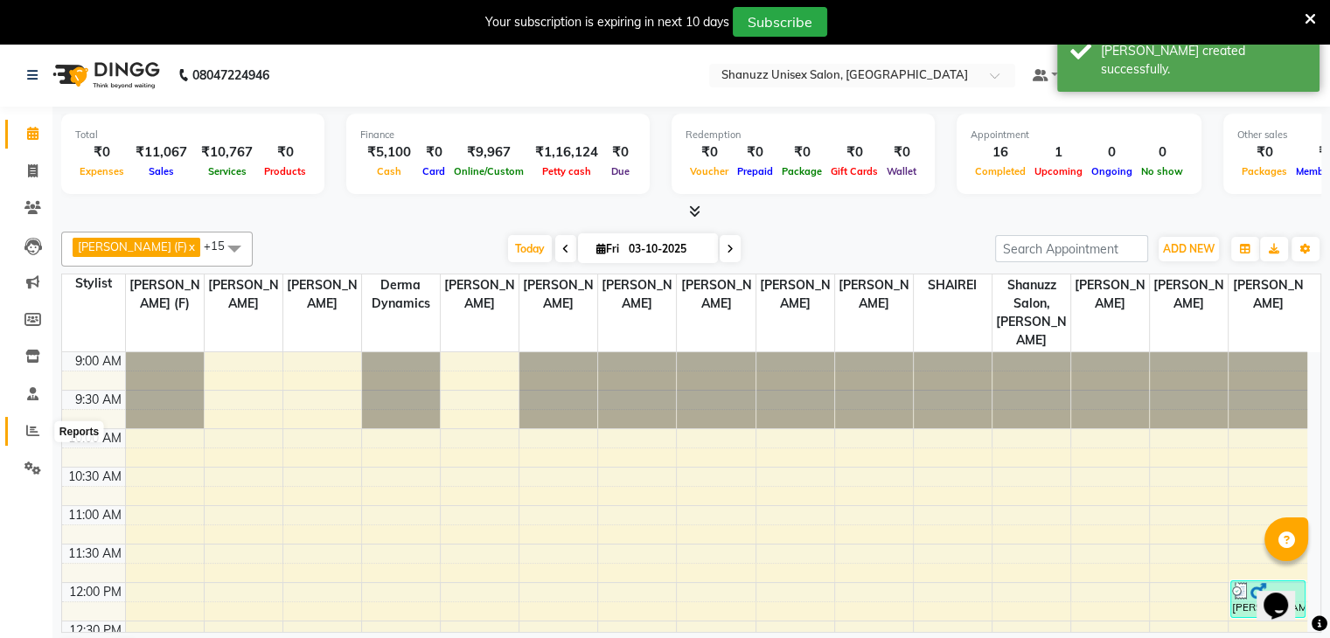
click at [35, 428] on icon at bounding box center [32, 430] width 13 height 13
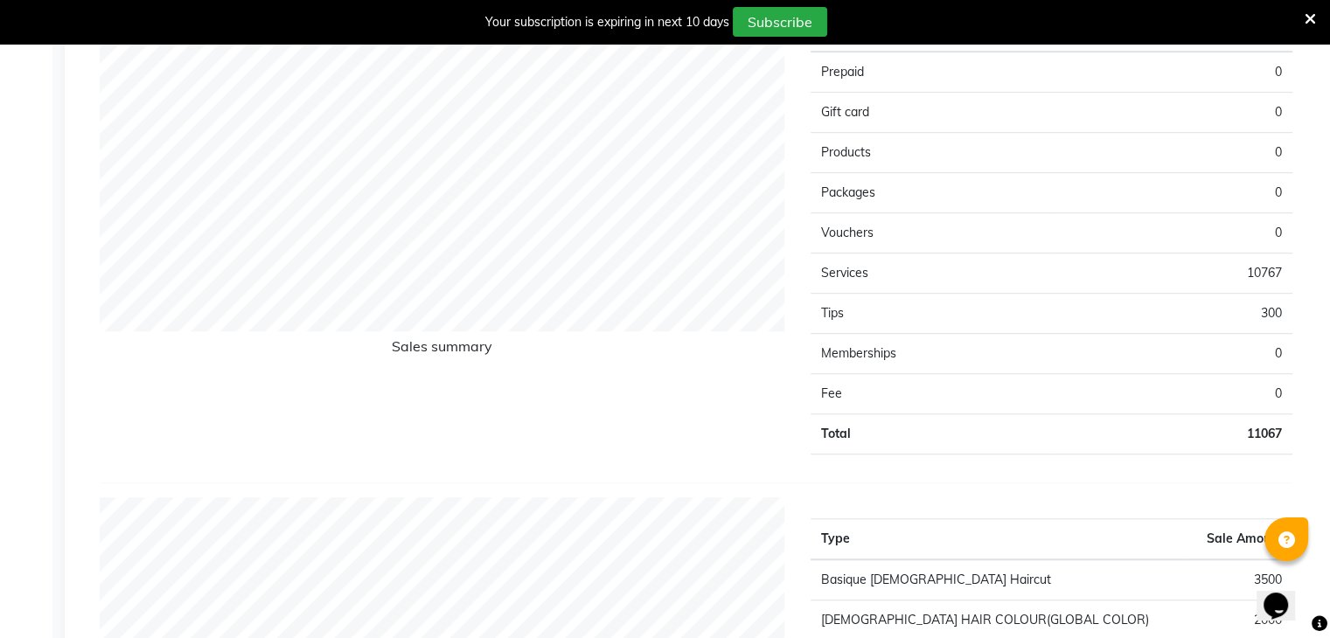
scroll to position [755, 0]
